Goal: Navigation & Orientation: Find specific page/section

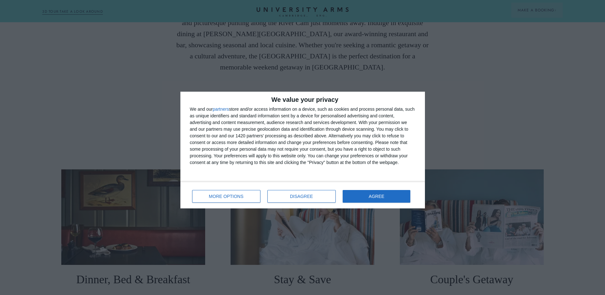
scroll to position [476, 0]
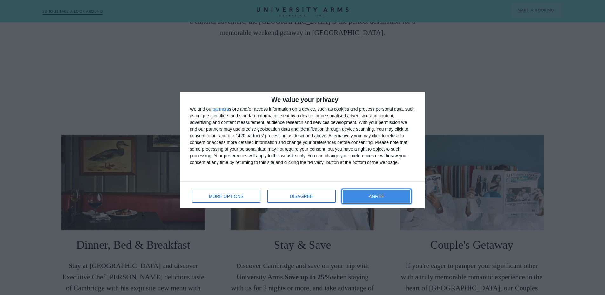
click at [396, 195] on button "AGREE" at bounding box center [376, 196] width 68 height 13
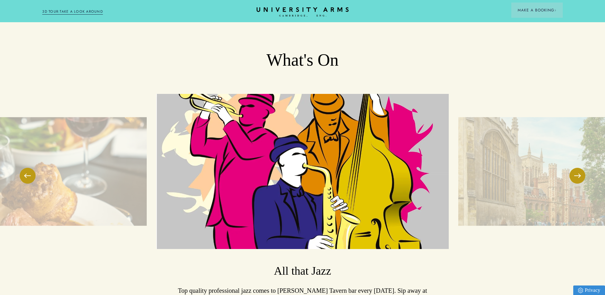
scroll to position [1492, 0]
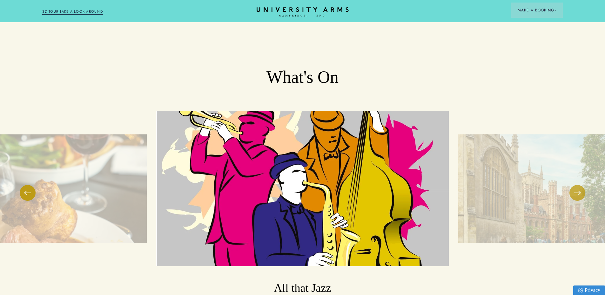
click at [573, 185] on button at bounding box center [577, 193] width 16 height 16
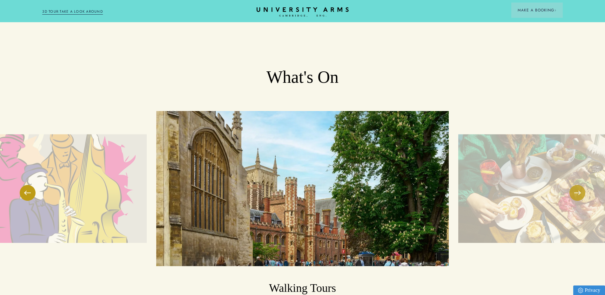
click at [573, 185] on button at bounding box center [577, 193] width 16 height 16
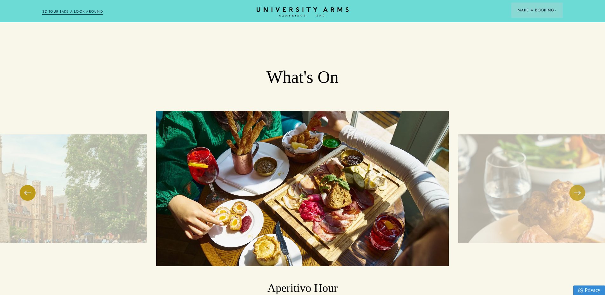
click at [573, 185] on button at bounding box center [577, 193] width 16 height 16
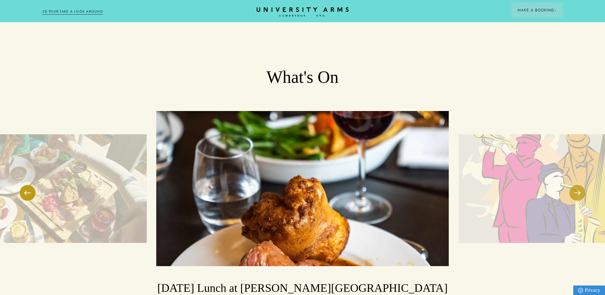
click at [571, 185] on button at bounding box center [577, 193] width 16 height 16
click at [579, 193] on span at bounding box center [577, 193] width 6 height 1
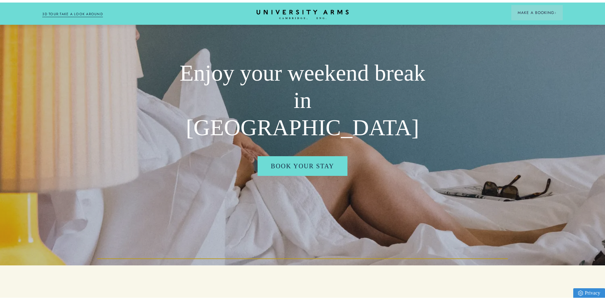
scroll to position [0, 0]
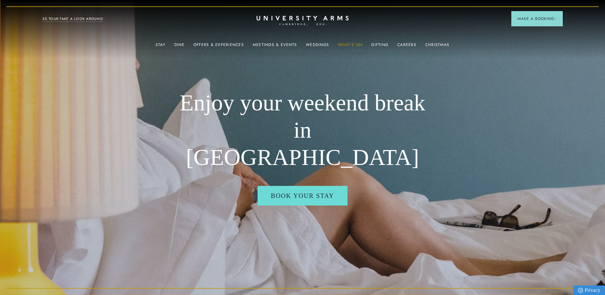
click at [342, 46] on link "What's On" at bounding box center [350, 47] width 24 height 8
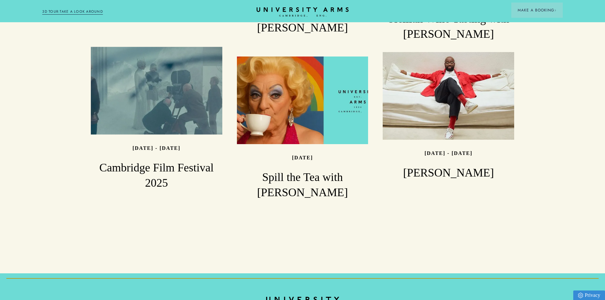
scroll to position [762, 0]
